Goal: Task Accomplishment & Management: Use online tool/utility

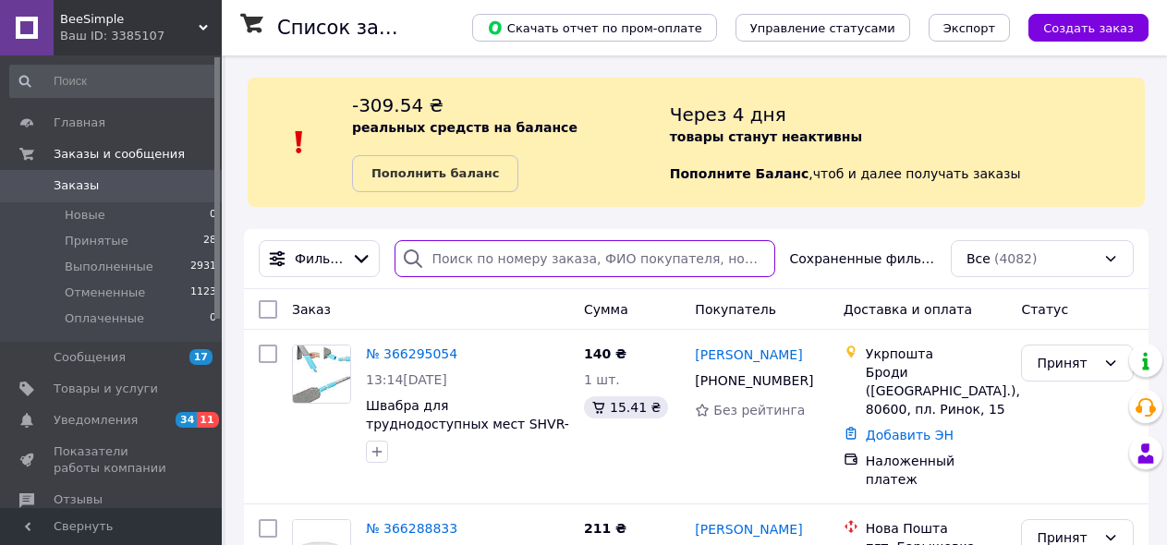
click at [492, 248] on input "search" at bounding box center [585, 258] width 381 height 37
paste input "366217891"
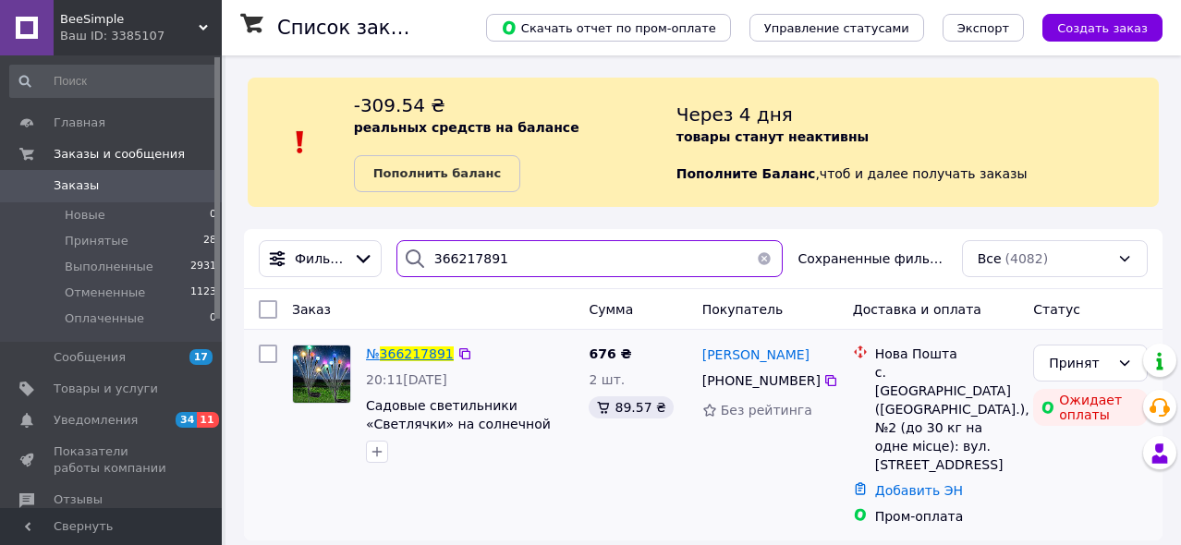
type input "366217891"
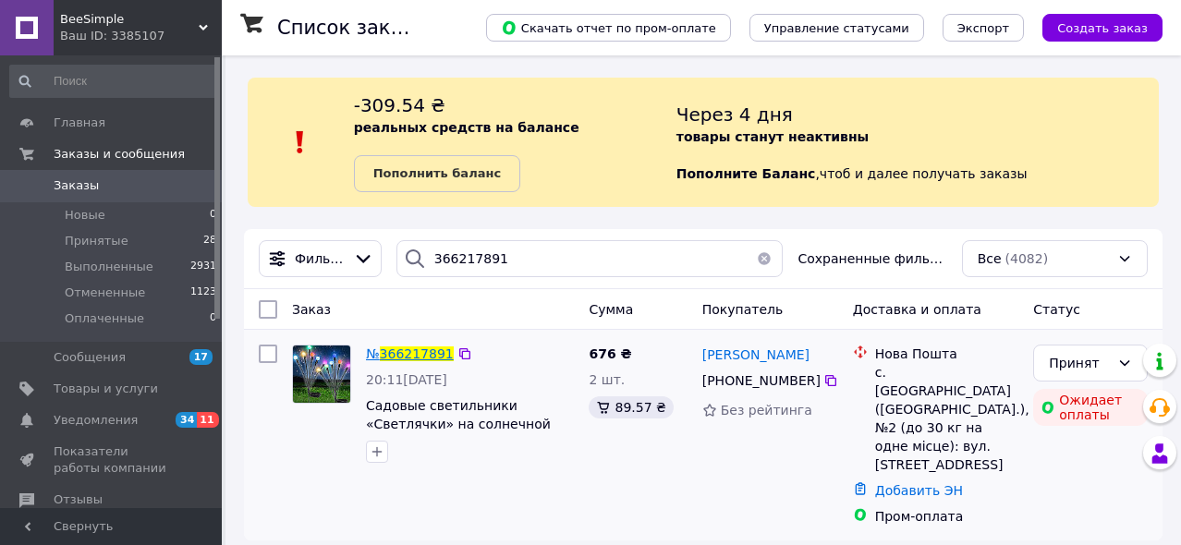
click at [417, 354] on span "366217891" at bounding box center [417, 353] width 74 height 15
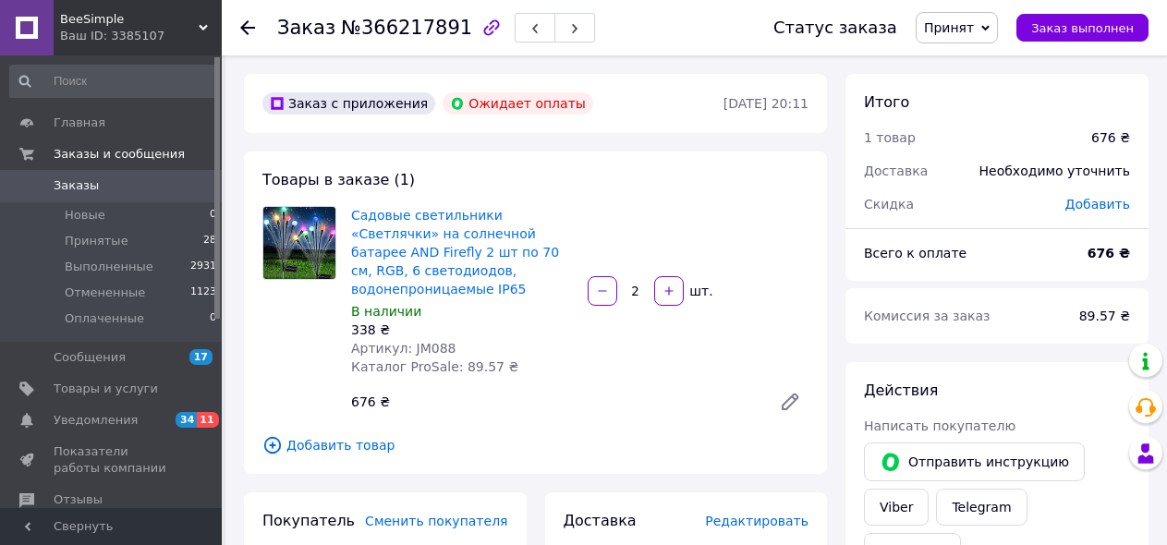
click at [384, 26] on span "№366217891" at bounding box center [406, 28] width 131 height 22
drag, startPoint x: 431, startPoint y: 331, endPoint x: 407, endPoint y: 335, distance: 24.5
click at [407, 341] on span "Артикул: JM088" at bounding box center [403, 348] width 105 height 15
click at [455, 339] on div "Артикул: JM088" at bounding box center [462, 348] width 222 height 18
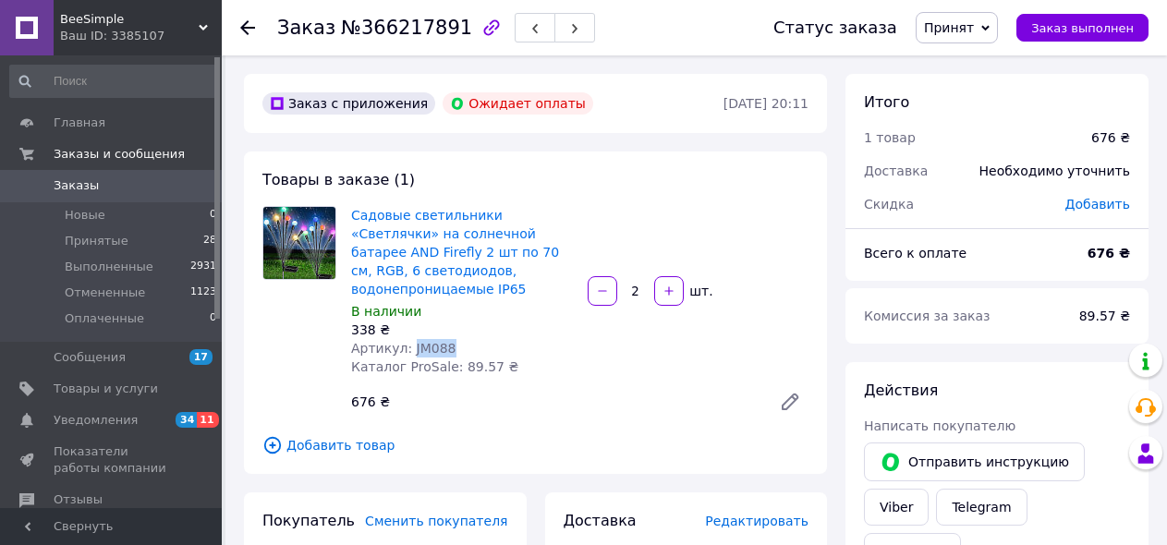
click at [407, 339] on div "Артикул: JM088" at bounding box center [462, 348] width 222 height 18
copy span "JM088"
click at [245, 35] on div at bounding box center [247, 27] width 15 height 18
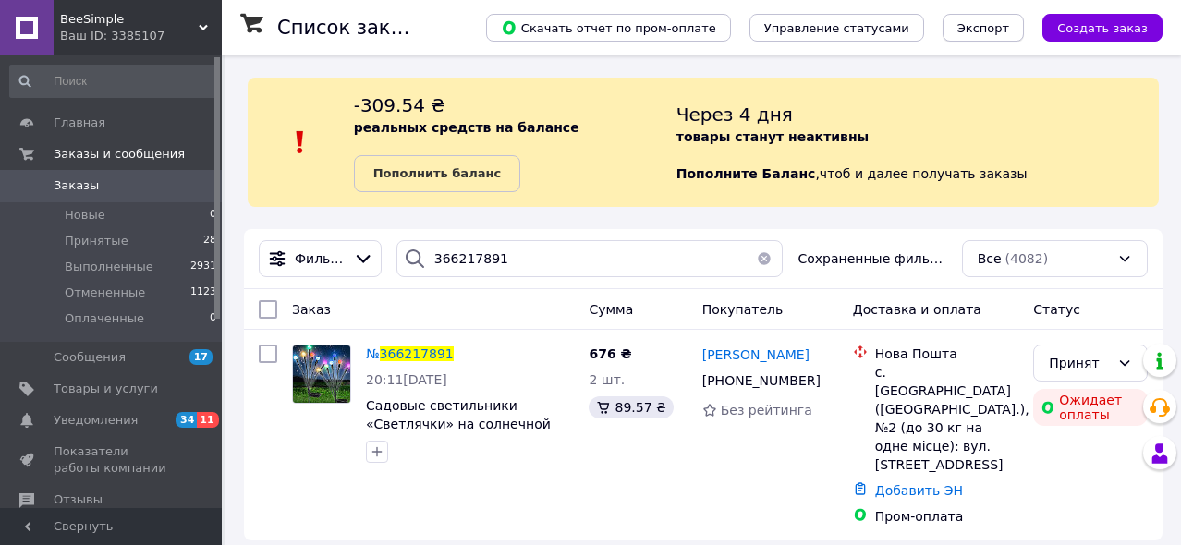
click at [1009, 30] on span "Экспорт" at bounding box center [983, 28] width 52 height 14
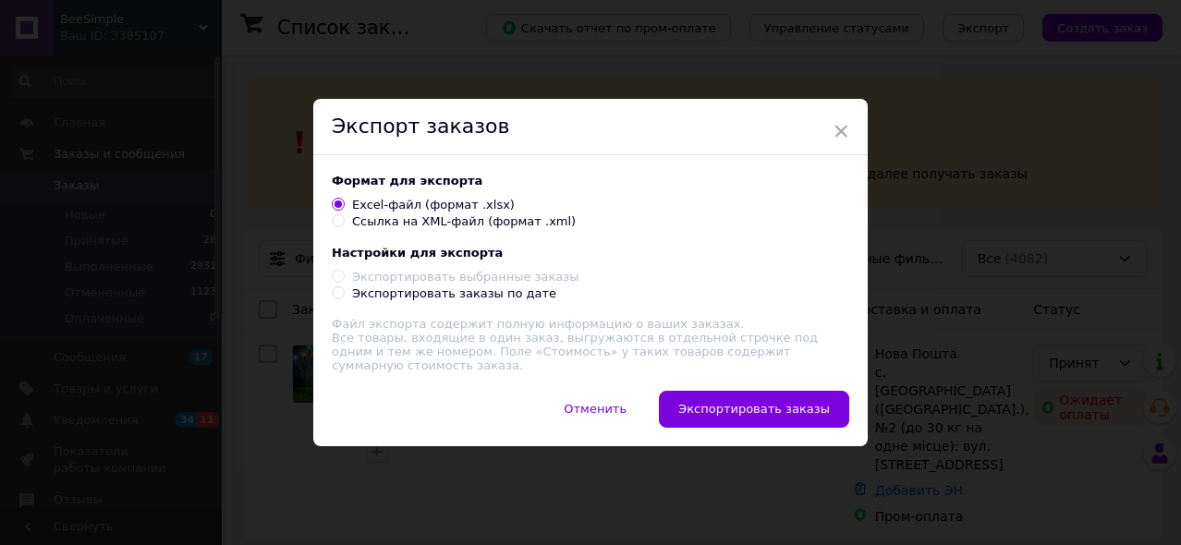
click at [380, 224] on div "Ссылка на XML-файл (формат .xml)" at bounding box center [464, 221] width 224 height 17
click at [344, 224] on input "Ссылка на XML-файл (формат .xml)" at bounding box center [338, 220] width 12 height 12
radio input "true"
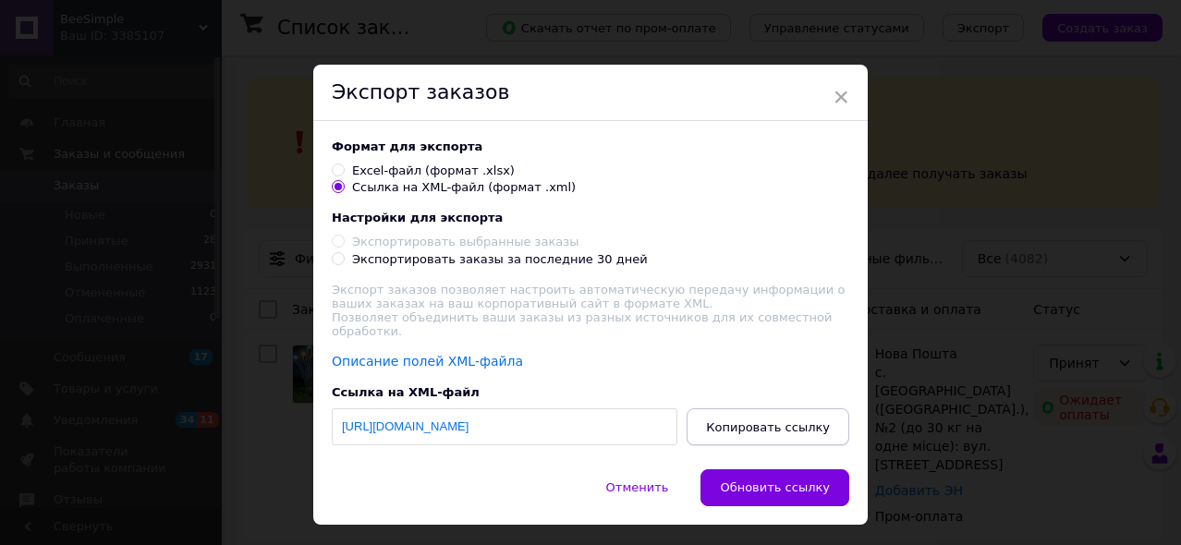
click at [757, 421] on span "Копировать ссылку" at bounding box center [768, 427] width 124 height 14
